Goal: Entertainment & Leisure: Consume media (video, audio)

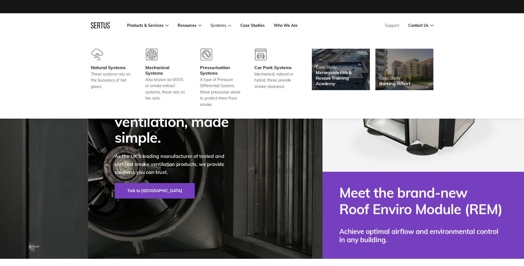
click at [213, 25] on link "Systems" at bounding box center [221, 25] width 21 height 5
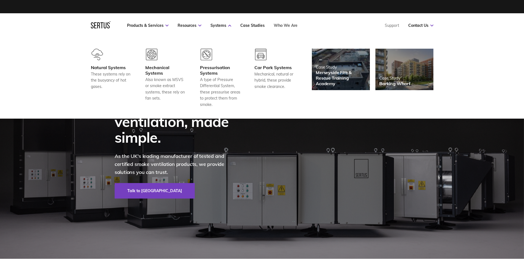
click at [284, 25] on link "Who We Are" at bounding box center [286, 25] width 24 height 5
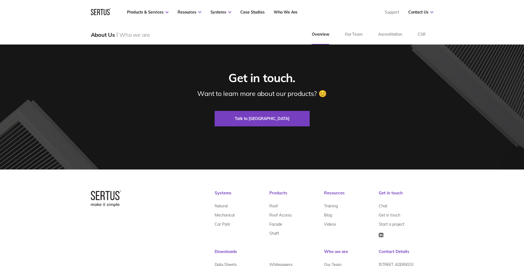
scroll to position [1752, 0]
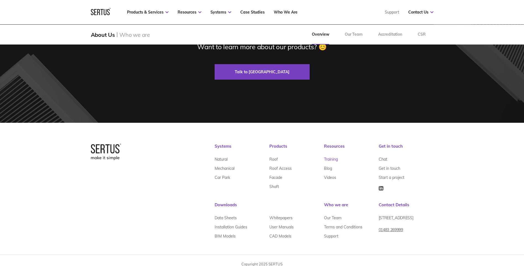
click at [327, 154] on link "Training" at bounding box center [331, 158] width 14 height 9
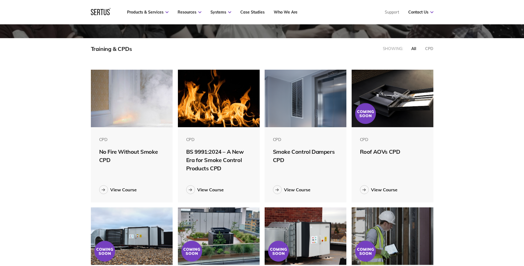
scroll to position [138, 0]
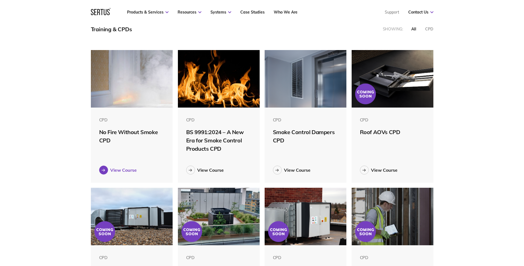
click at [125, 166] on link "View Course" at bounding box center [131, 170] width 65 height 9
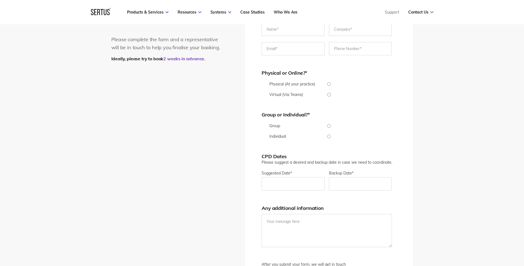
scroll to position [1050, 0]
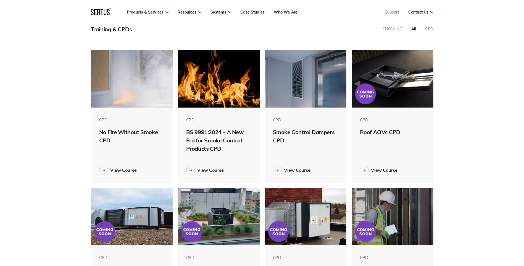
scroll to position [279, 351]
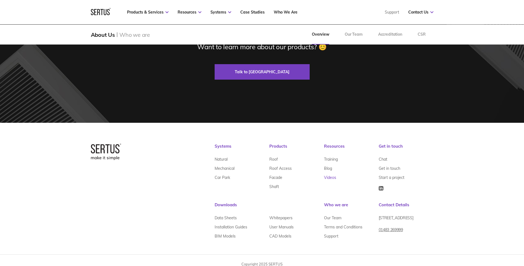
click at [330, 173] on link "Videos" at bounding box center [330, 177] width 12 height 9
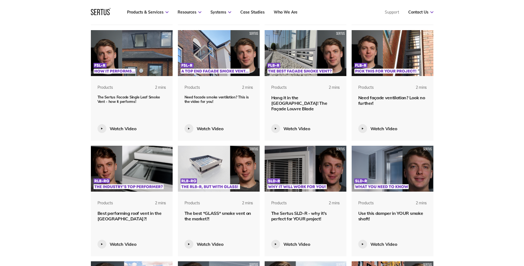
scroll to position [719, 0]
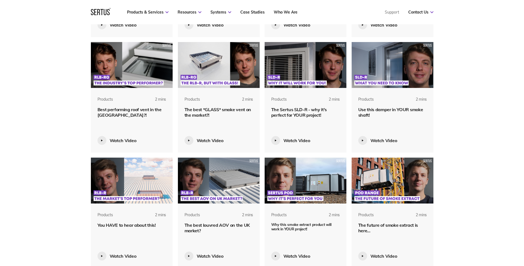
scroll to position [829, 0]
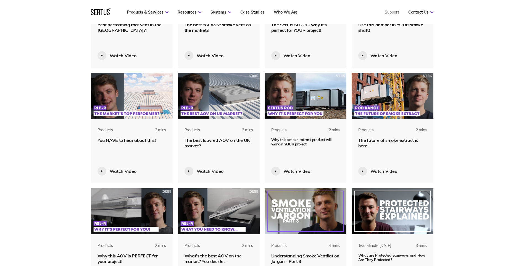
scroll to position [995, 0]
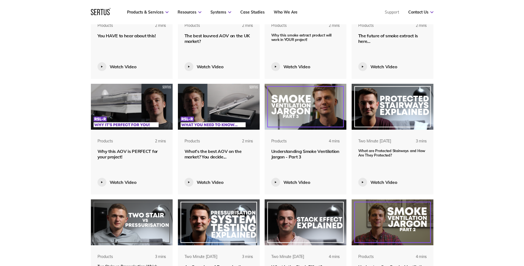
scroll to position [1023, 0]
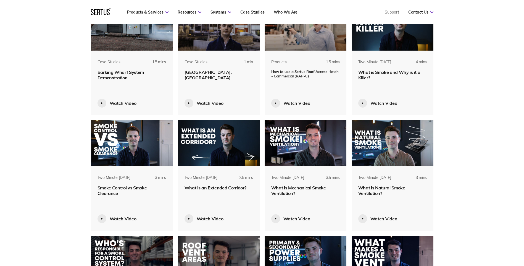
scroll to position [1437, 0]
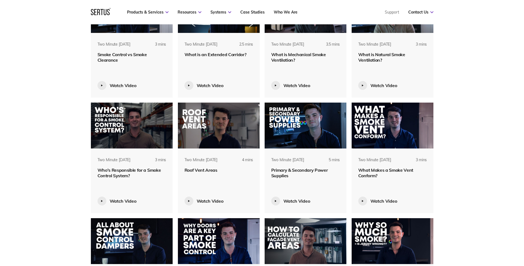
scroll to position [1575, 0]
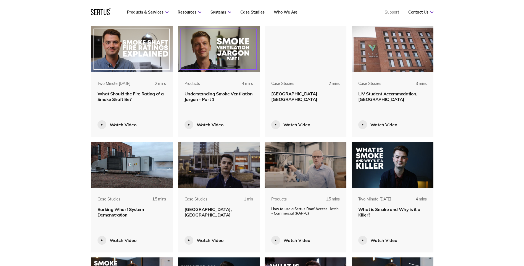
scroll to position [1023, 0]
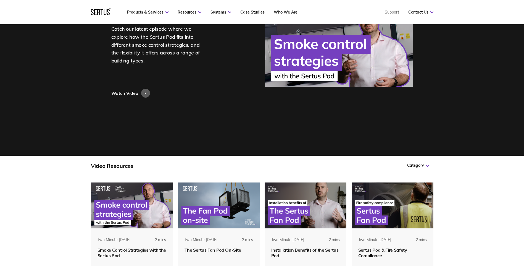
scroll to position [221, 0]
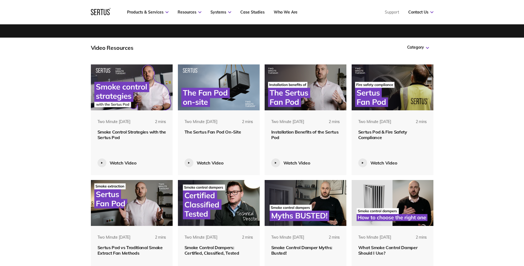
click at [118, 80] on img at bounding box center [132, 87] width 82 height 46
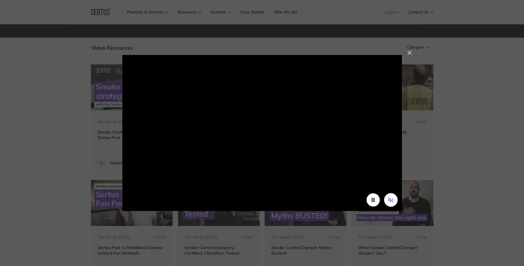
click at [392, 200] on icon "Unmute video" at bounding box center [391, 199] width 5 height 5
click at [412, 51] on div at bounding box center [410, 53] width 4 height 4
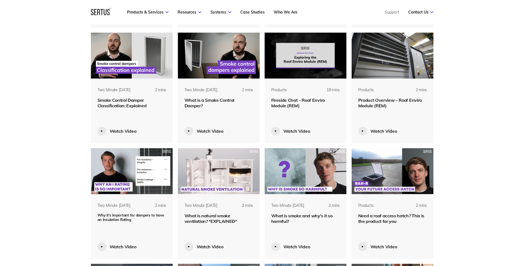
scroll to position [497, 0]
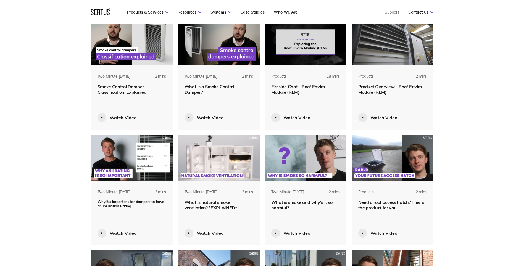
click at [214, 160] on img at bounding box center [219, 158] width 82 height 46
click at [209, 158] on img at bounding box center [219, 158] width 82 height 46
click at [234, 155] on img at bounding box center [219, 158] width 82 height 46
click at [236, 160] on img at bounding box center [219, 158] width 82 height 46
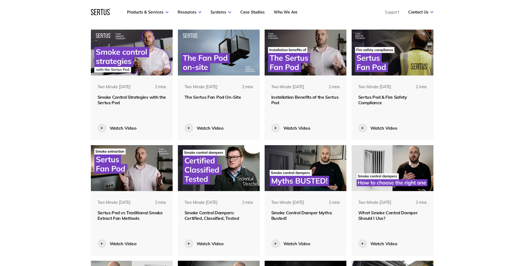
scroll to position [276, 0]
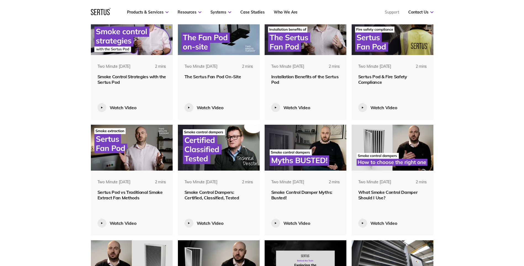
click at [290, 143] on img at bounding box center [306, 148] width 82 height 46
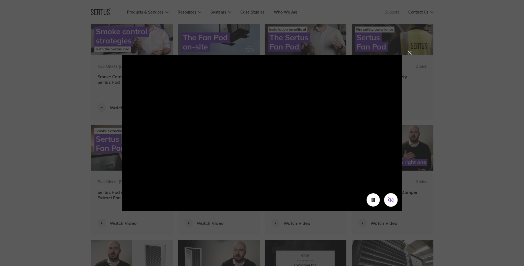
click at [391, 201] on icon "Unmute video" at bounding box center [390, 200] width 2 height 3
click at [412, 51] on div at bounding box center [410, 53] width 4 height 4
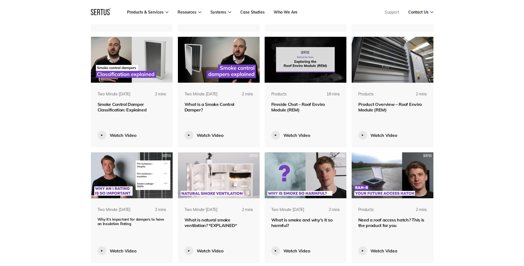
scroll to position [497, 0]
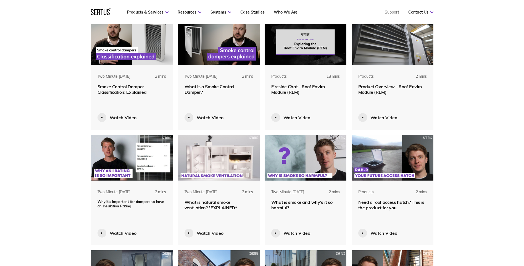
click at [208, 202] on span "What is natural smoke ventilation? *EXPLAINED*" at bounding box center [211, 204] width 53 height 11
click at [225, 154] on img at bounding box center [219, 158] width 82 height 46
click at [216, 155] on img at bounding box center [219, 158] width 82 height 46
click at [224, 150] on img at bounding box center [219, 158] width 82 height 46
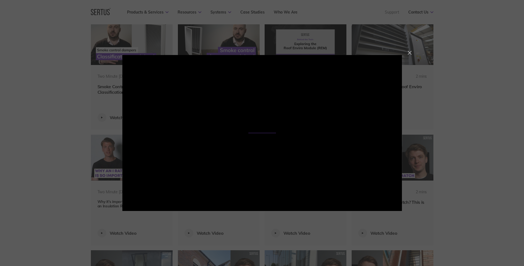
click at [411, 52] on div at bounding box center [410, 53] width 4 height 4
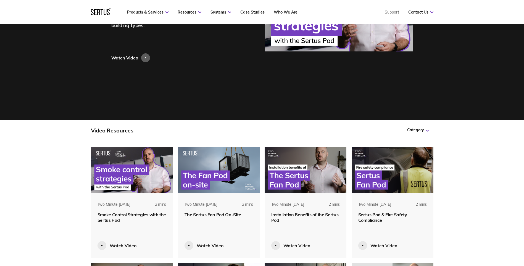
scroll to position [138, 0]
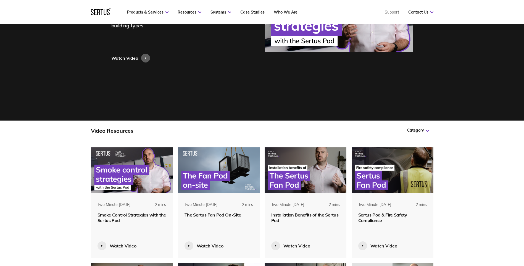
click at [109, 167] on img at bounding box center [132, 170] width 82 height 46
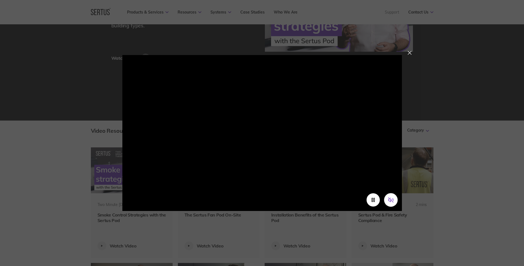
click at [389, 195] on button "Unmute video" at bounding box center [391, 200] width 14 height 14
click at [217, 153] on video at bounding box center [262, 125] width 280 height 140
click at [368, 198] on button "Pause video" at bounding box center [373, 200] width 14 height 14
click at [369, 199] on button "Play video" at bounding box center [373, 200] width 14 height 14
click at [291, 185] on video at bounding box center [262, 125] width 280 height 140
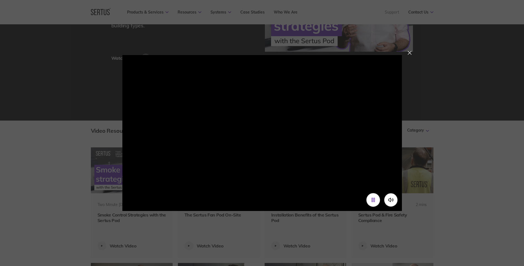
click at [375, 202] on icon "Pause video" at bounding box center [373, 200] width 6 height 6
